Goal: Navigation & Orientation: Find specific page/section

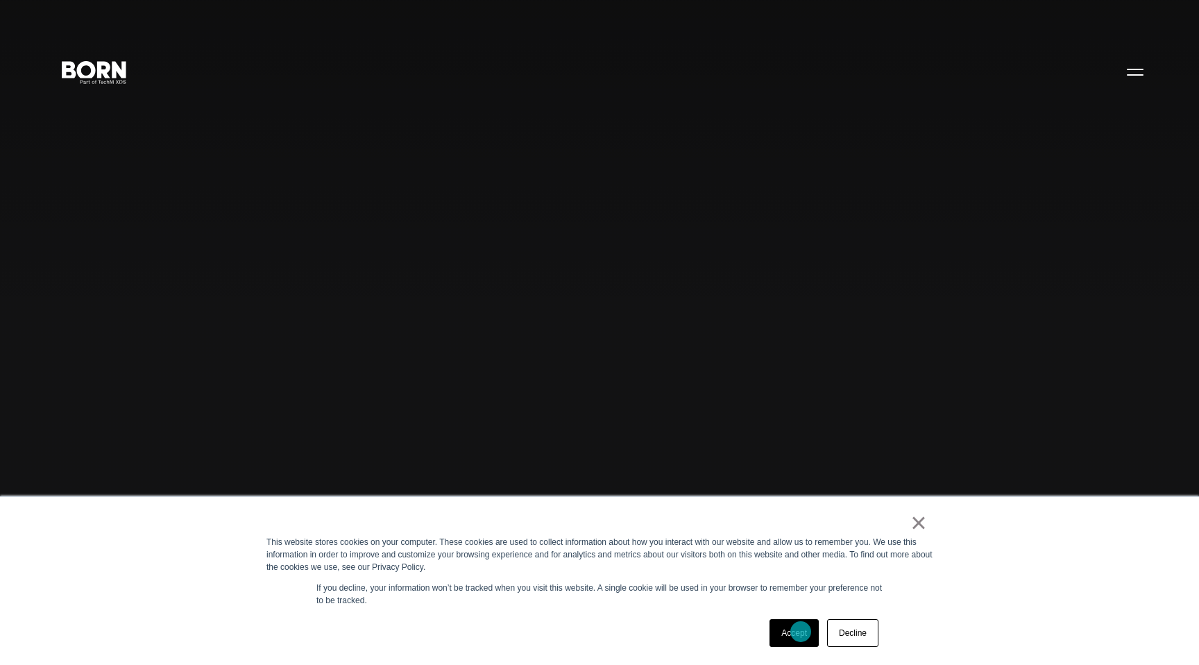
click at [801, 631] on link "Accept" at bounding box center [793, 633] width 49 height 28
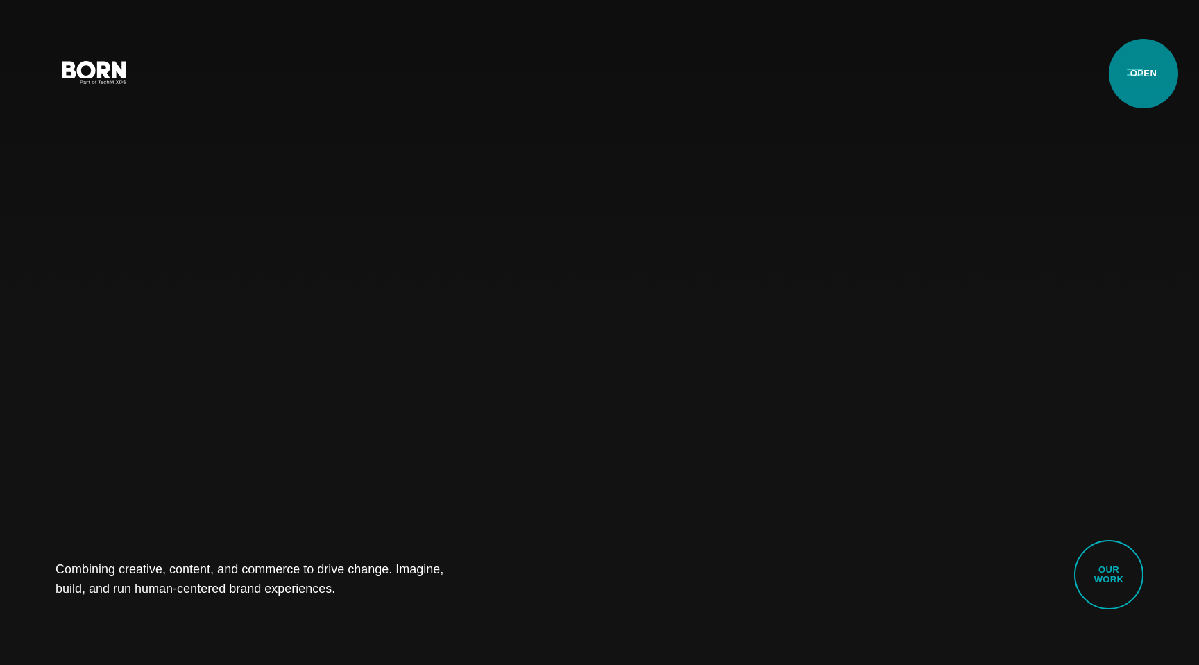
click at [1143, 74] on button "Primary Menu" at bounding box center [1134, 71] width 33 height 29
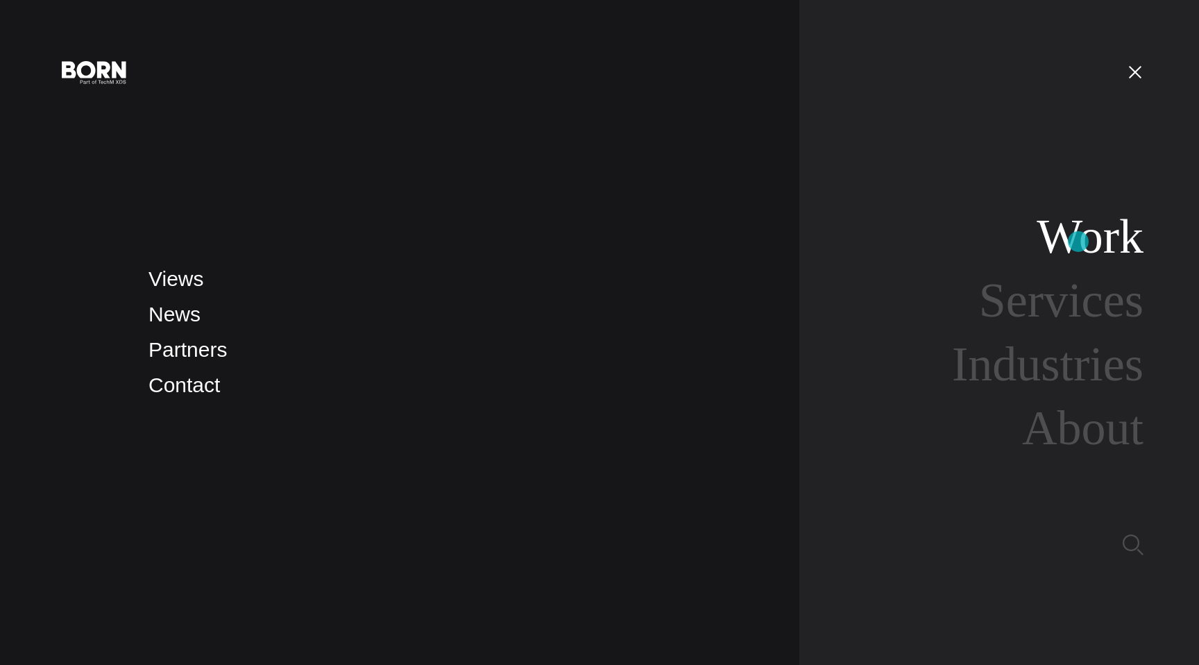
click at [1078, 241] on link "Work" at bounding box center [1090, 236] width 107 height 53
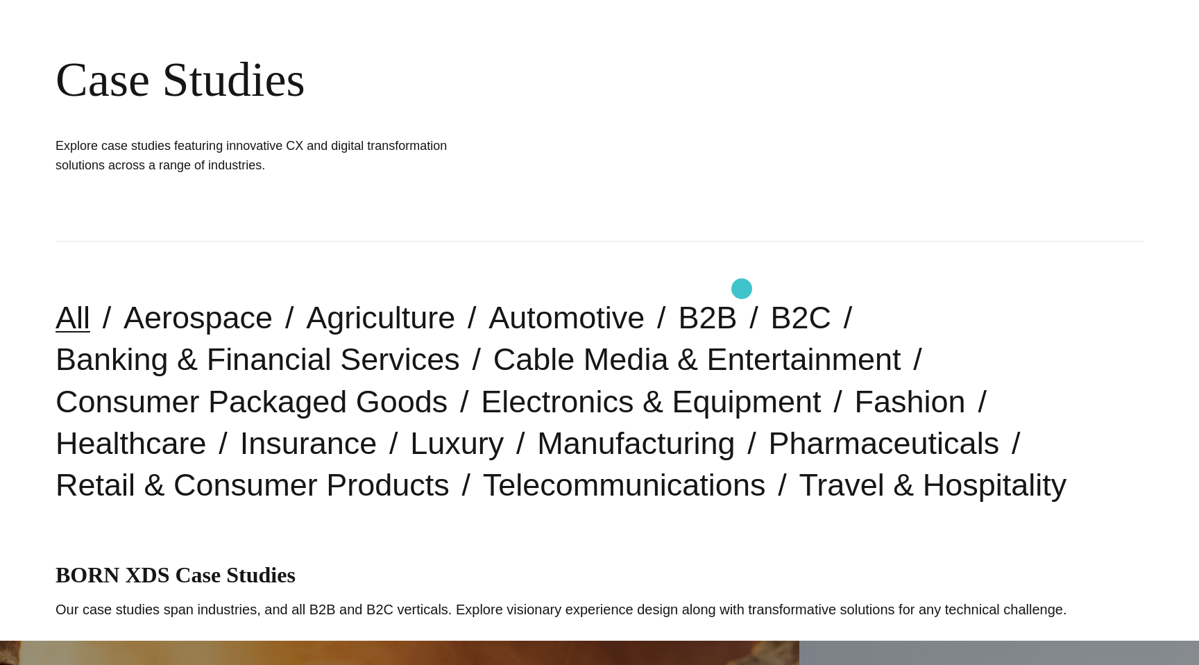
scroll to position [142, 0]
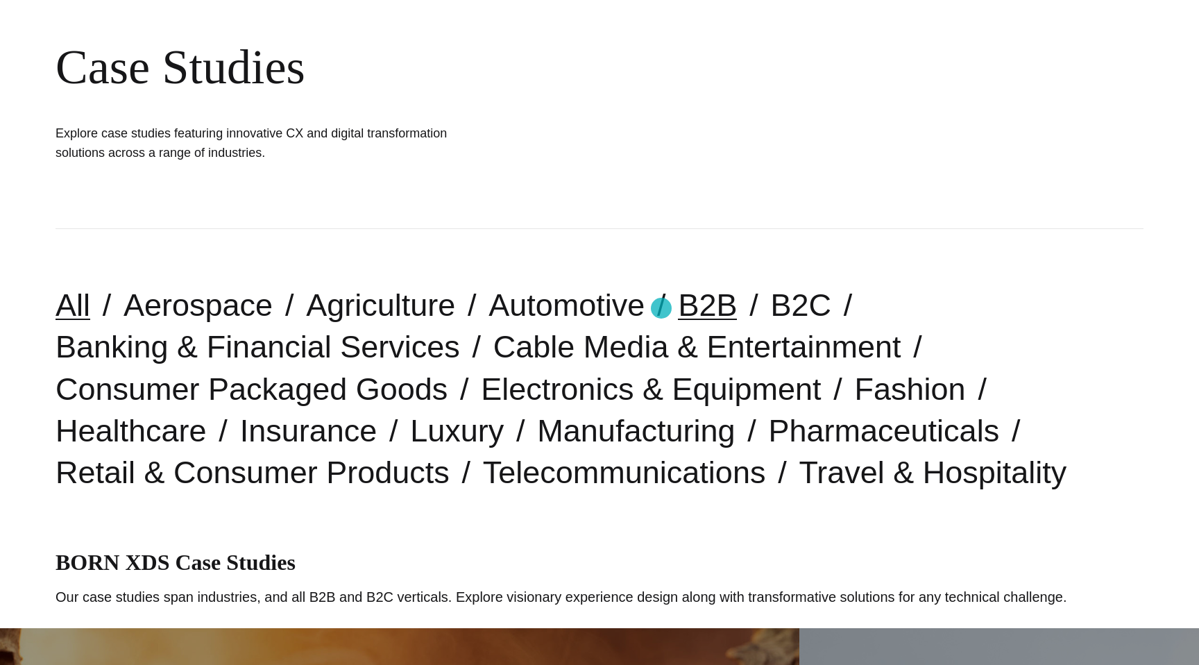
click at [678, 308] on link "B2B" at bounding box center [707, 304] width 59 height 35
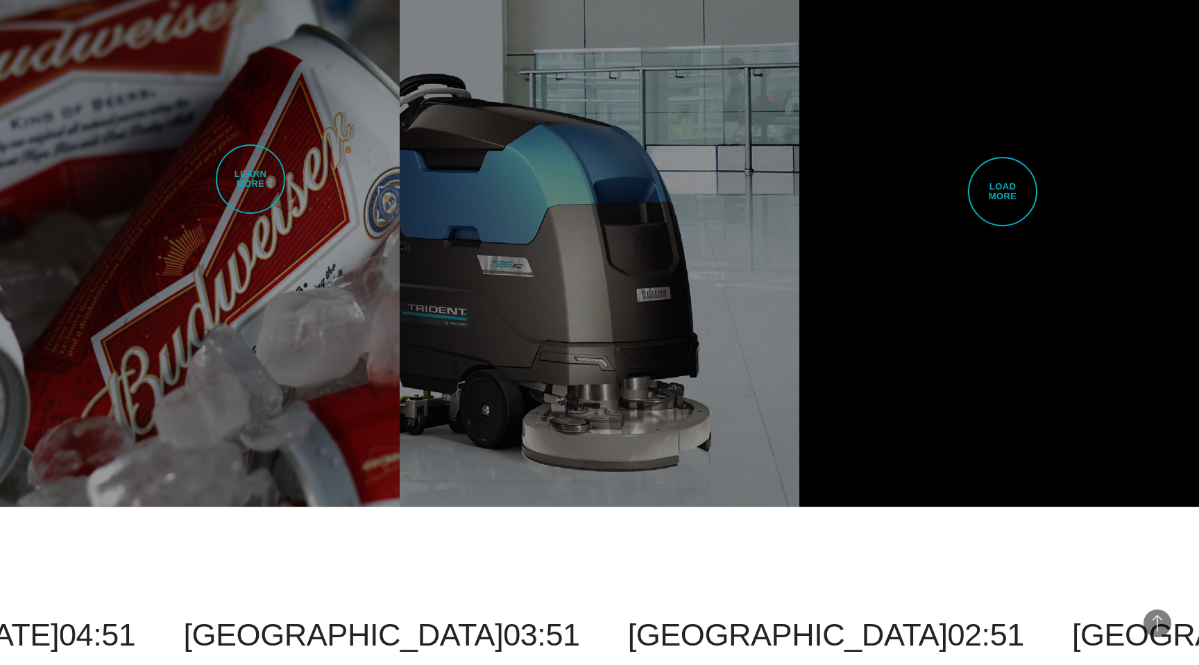
scroll to position [3436, 0]
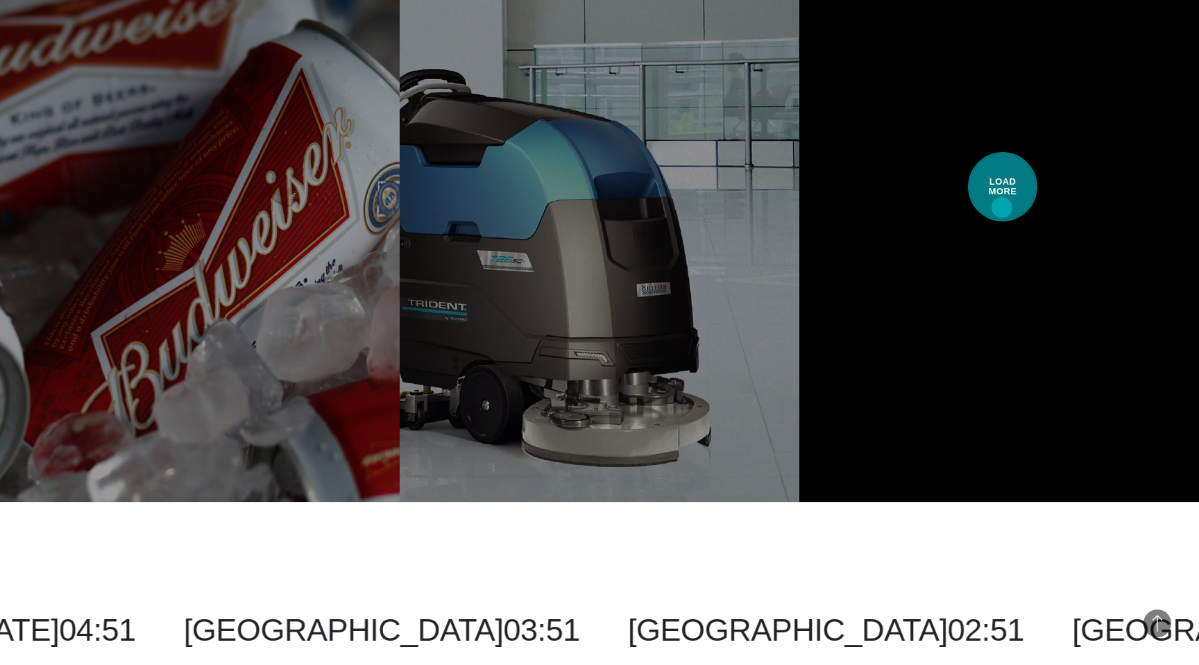
click at [1002, 207] on span "Load More" at bounding box center [1002, 186] width 69 height 69
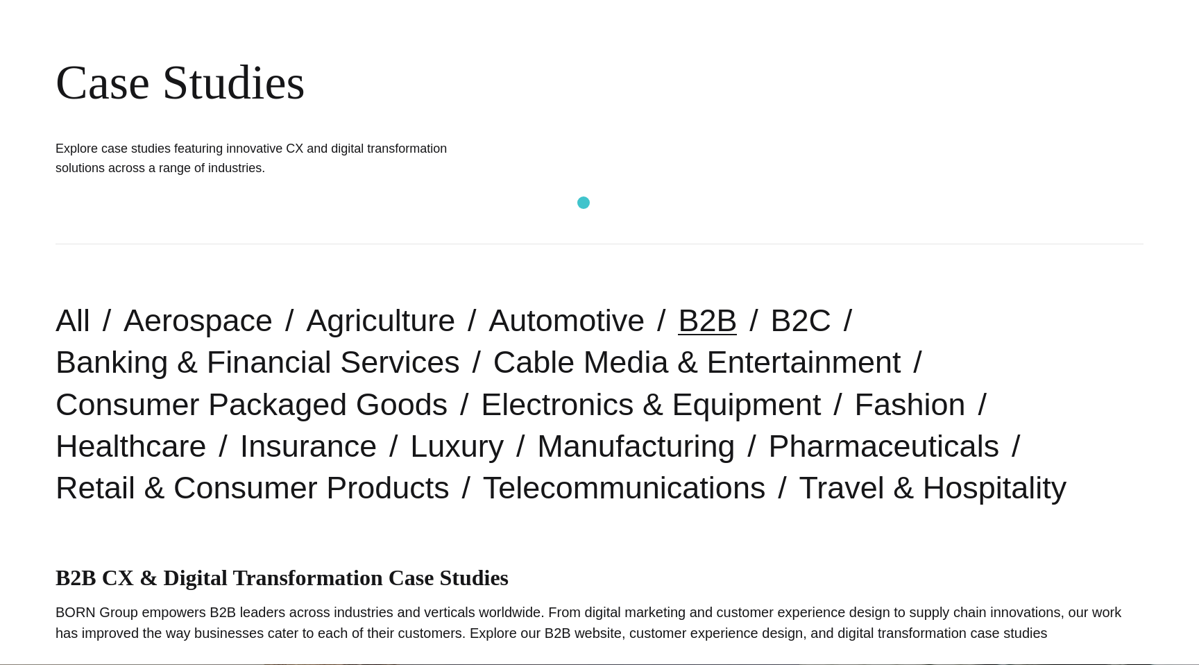
scroll to position [0, 0]
